Goal: Communication & Community: Answer question/provide support

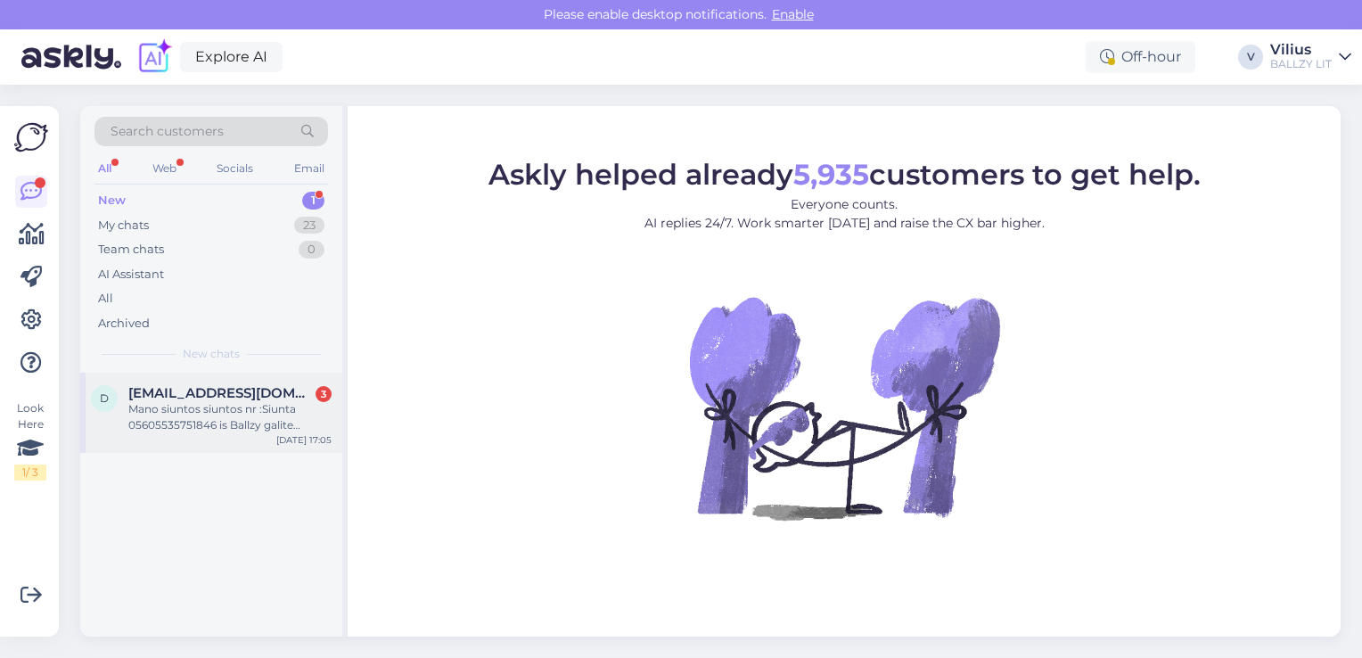
click at [189, 425] on div "Mano siuntos siuntos nr :Siunta 05605535751846 is Ballzy galite grazinti per be…" at bounding box center [229, 417] width 203 height 32
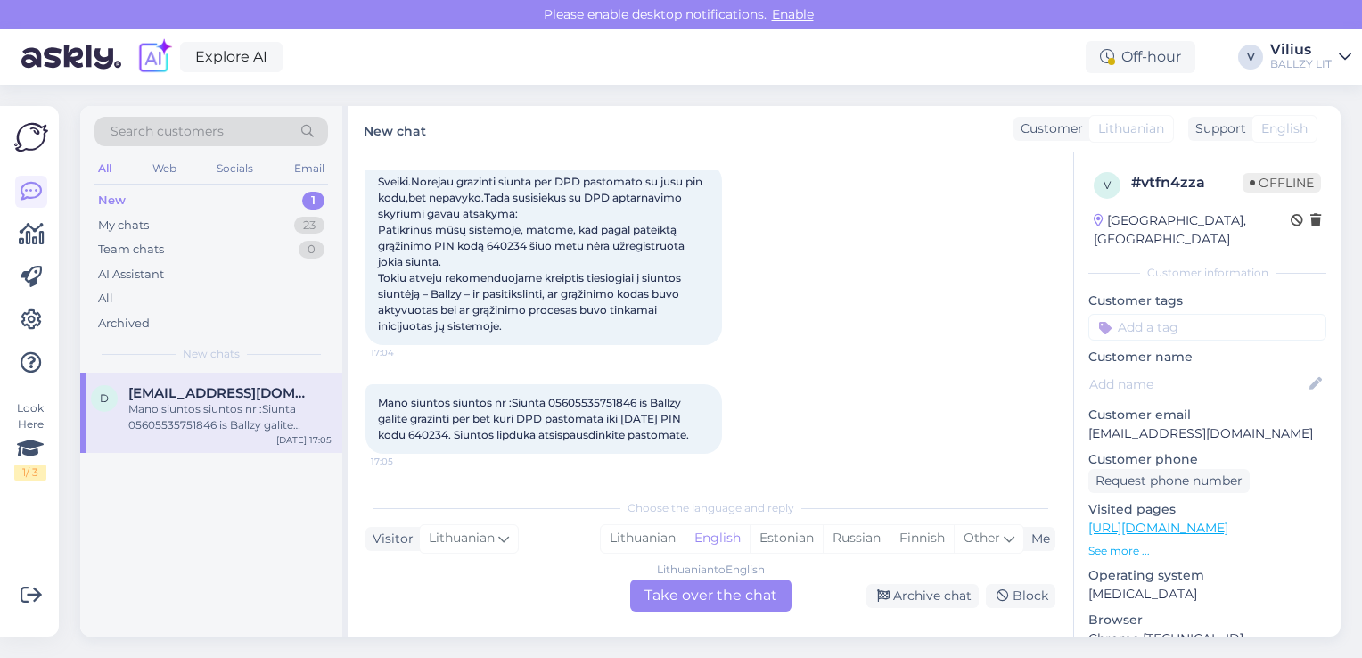
scroll to position [193, 0]
drag, startPoint x: 1222, startPoint y: 413, endPoint x: 1090, endPoint y: 421, distance: 132.2
click at [1090, 424] on p "[EMAIL_ADDRESS][DOMAIN_NAME]" at bounding box center [1207, 433] width 238 height 19
copy p "[EMAIL_ADDRESS][DOMAIN_NAME]"
drag, startPoint x: 549, startPoint y: 383, endPoint x: 638, endPoint y: 382, distance: 89.2
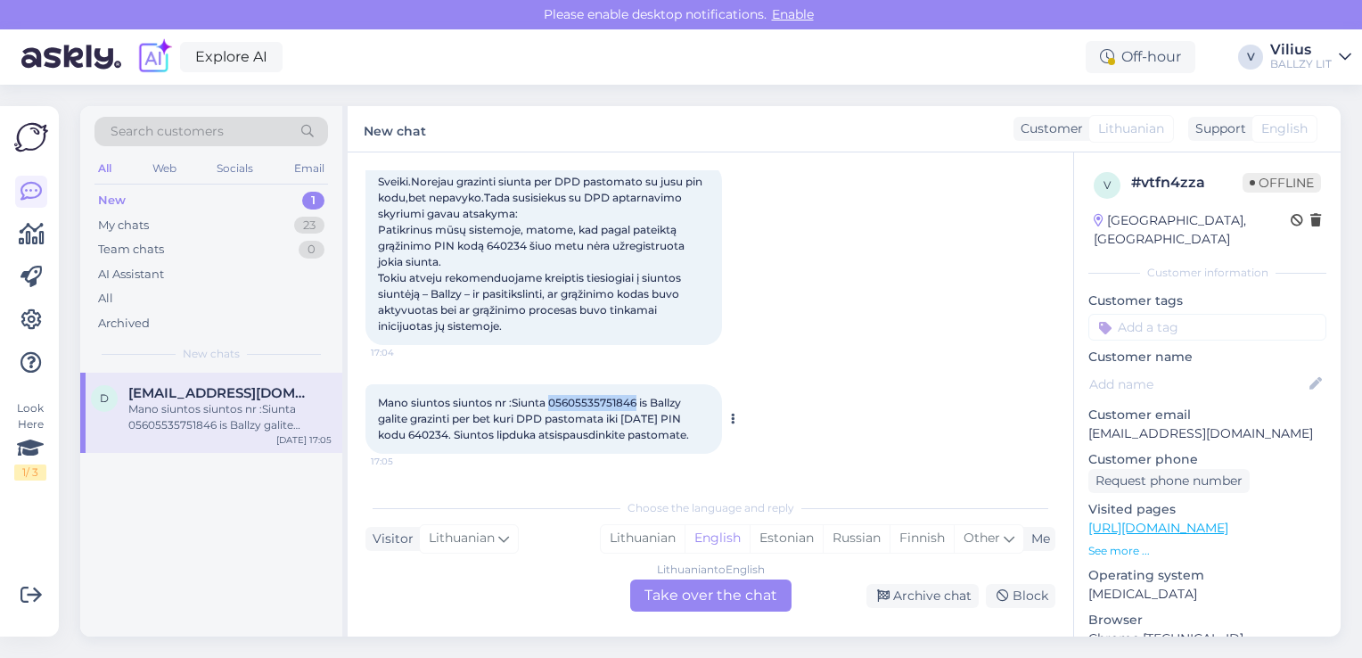
click at [638, 396] on span "Mano siuntos siuntos nr :Siunta 05605535751846 is Ballzy galite grazinti per be…" at bounding box center [533, 418] width 311 height 45
copy span "05605535751846"
click at [658, 534] on div "Lithuanian" at bounding box center [643, 538] width 84 height 27
click at [695, 585] on div "Lithuanian to Lithuanian Take over the chat" at bounding box center [710, 595] width 161 height 32
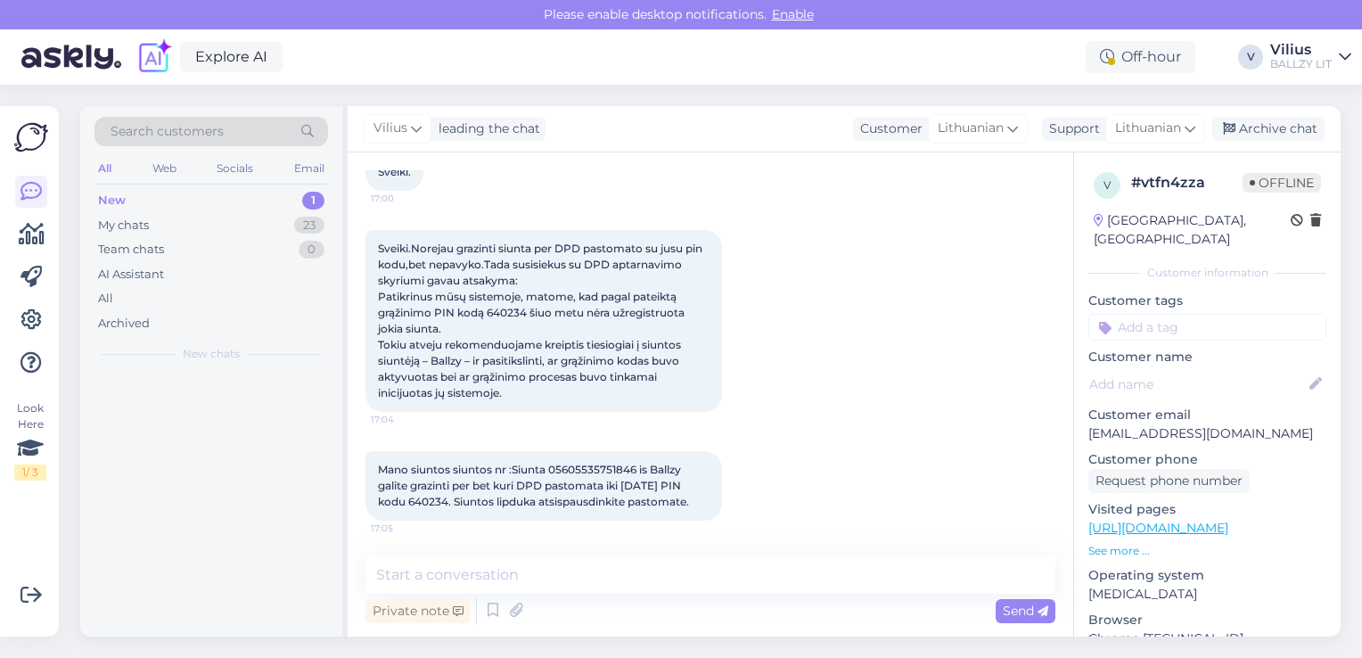
scroll to position [127, 0]
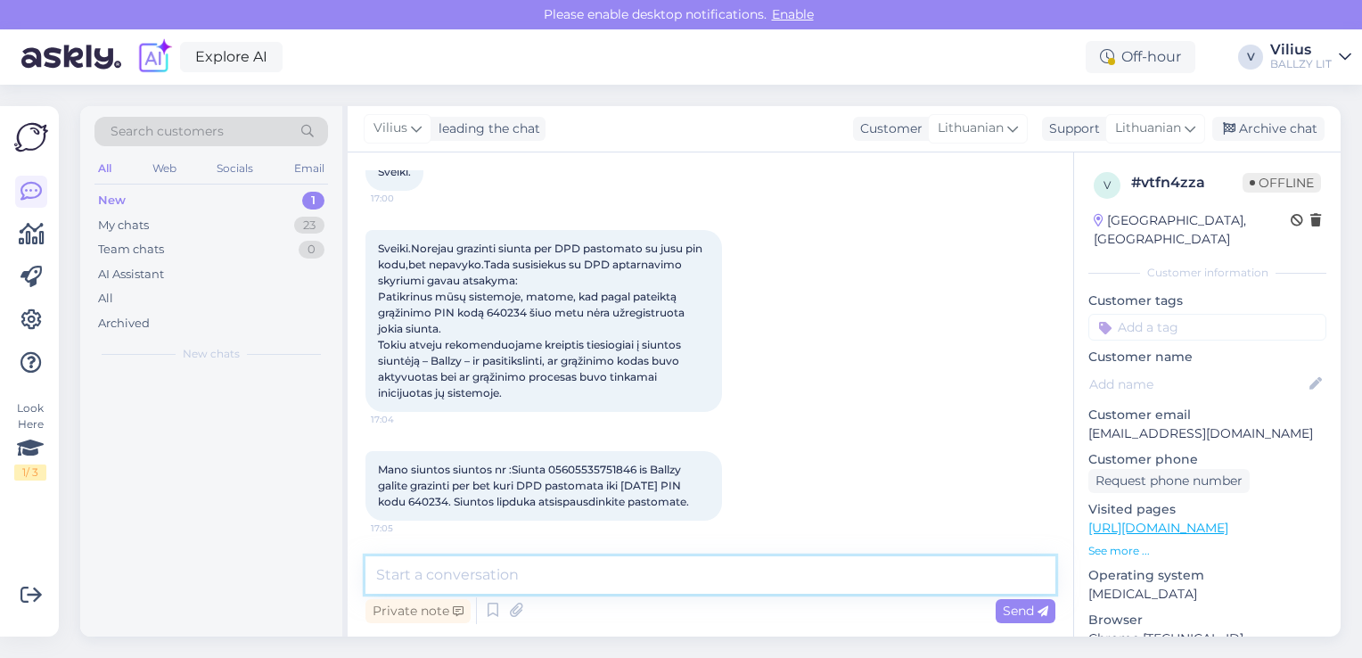
click at [660, 573] on textarea at bounding box center [710, 574] width 690 height 37
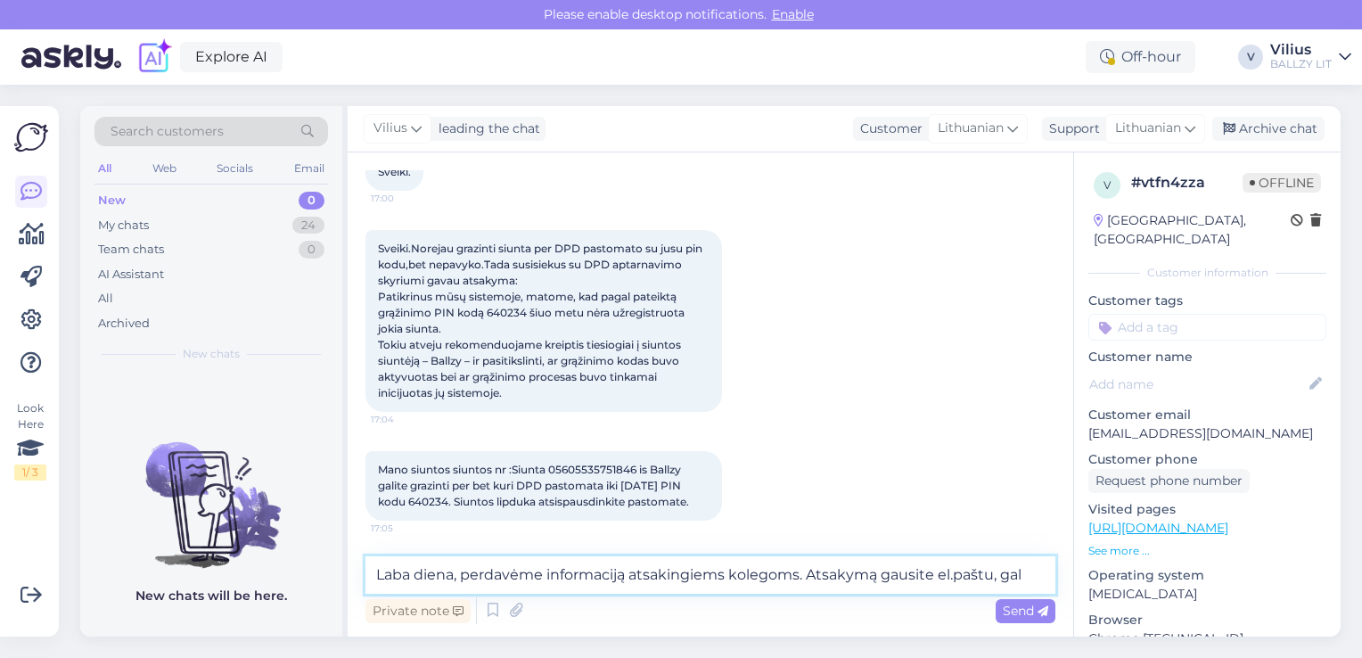
click at [996, 572] on textarea "Laba diena, perdavėme informaciją atsakingiems kolegoms. Atsakymą gausite el.pa…" at bounding box center [710, 574] width 690 height 37
paste textarea "[EMAIL_ADDRESS][DOMAIN_NAME]"
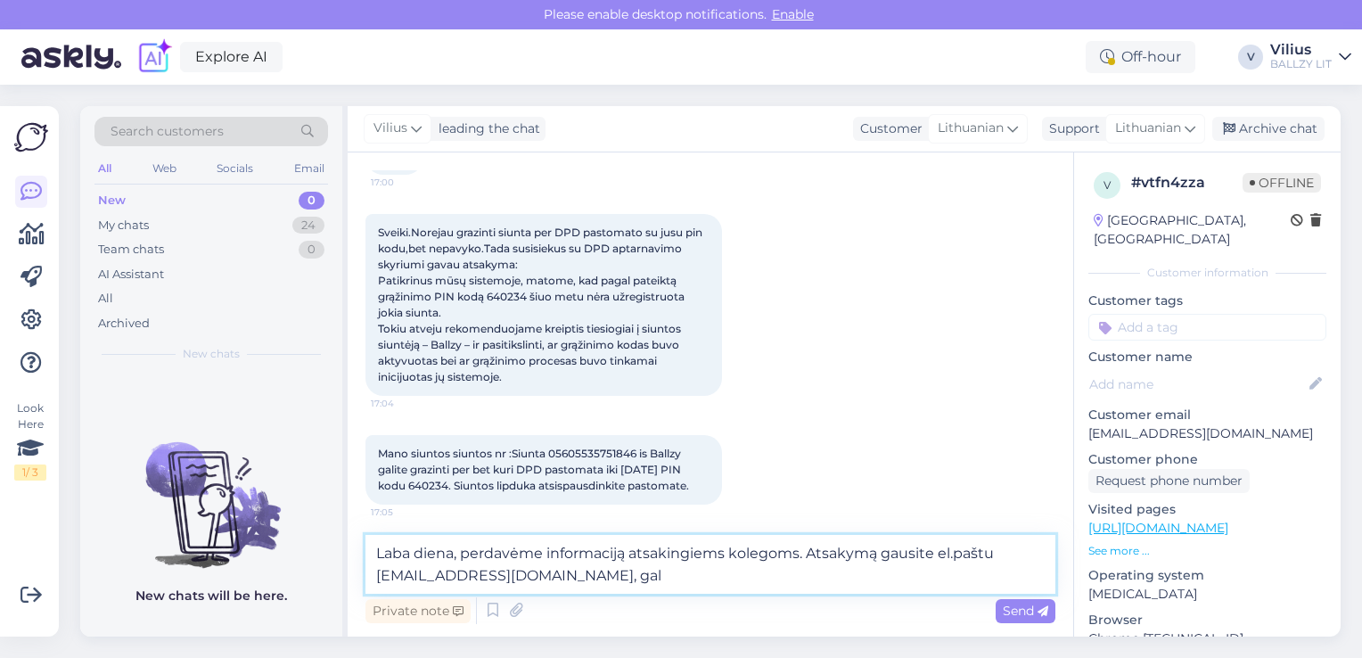
scroll to position [149, 0]
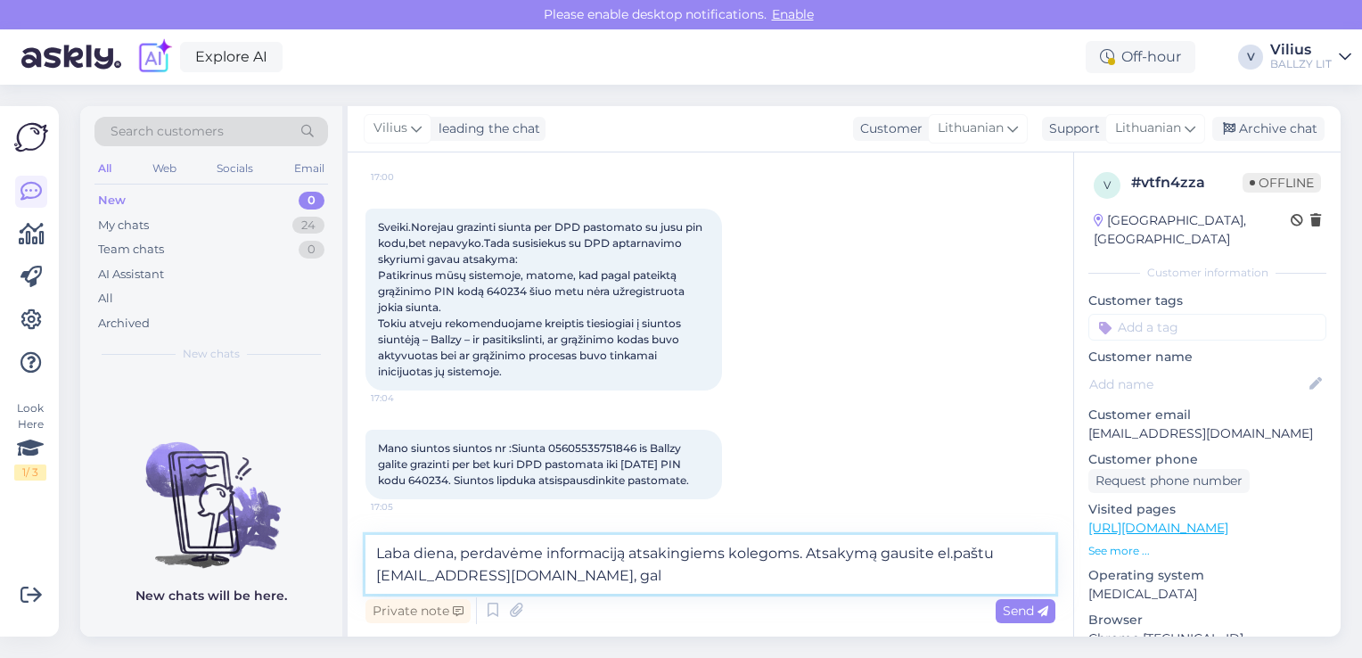
click at [592, 576] on textarea "Laba diena, perdavėme informaciją atsakingiems kolegoms. Atsakymą gausite el.pa…" at bounding box center [710, 564] width 690 height 59
type textarea "Laba diena, perdavėme informaciją atsakingiems kolegoms. Atsakymą gausite el.pa…"
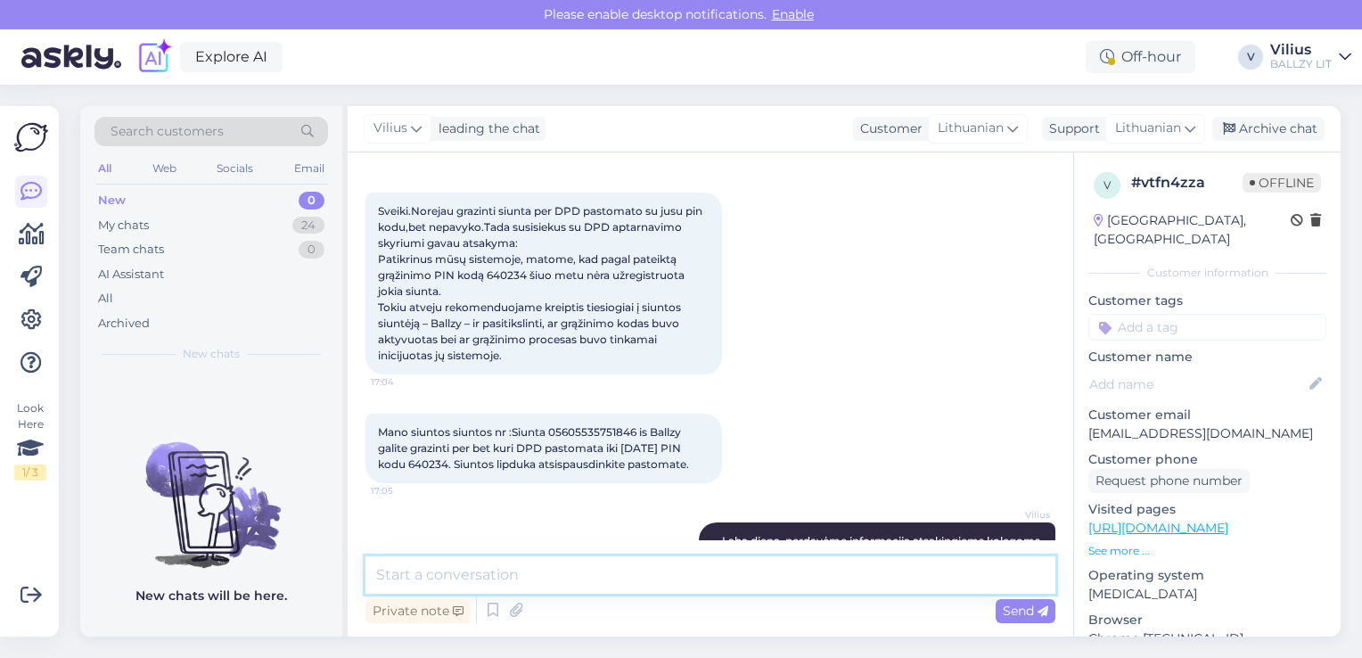
scroll to position [235, 0]
